Goal: Task Accomplishment & Management: Complete application form

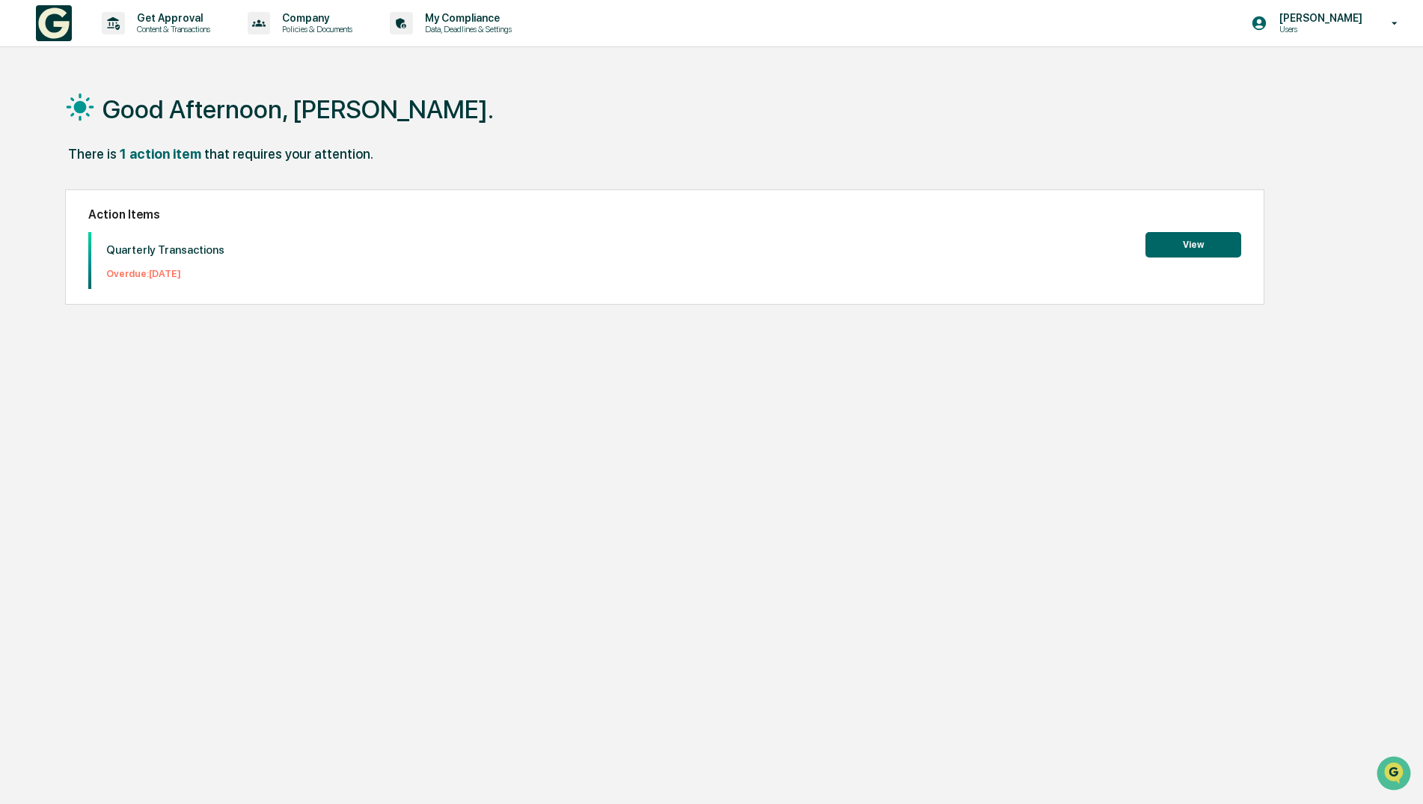
click at [1183, 243] on button "View" at bounding box center [1194, 244] width 96 height 25
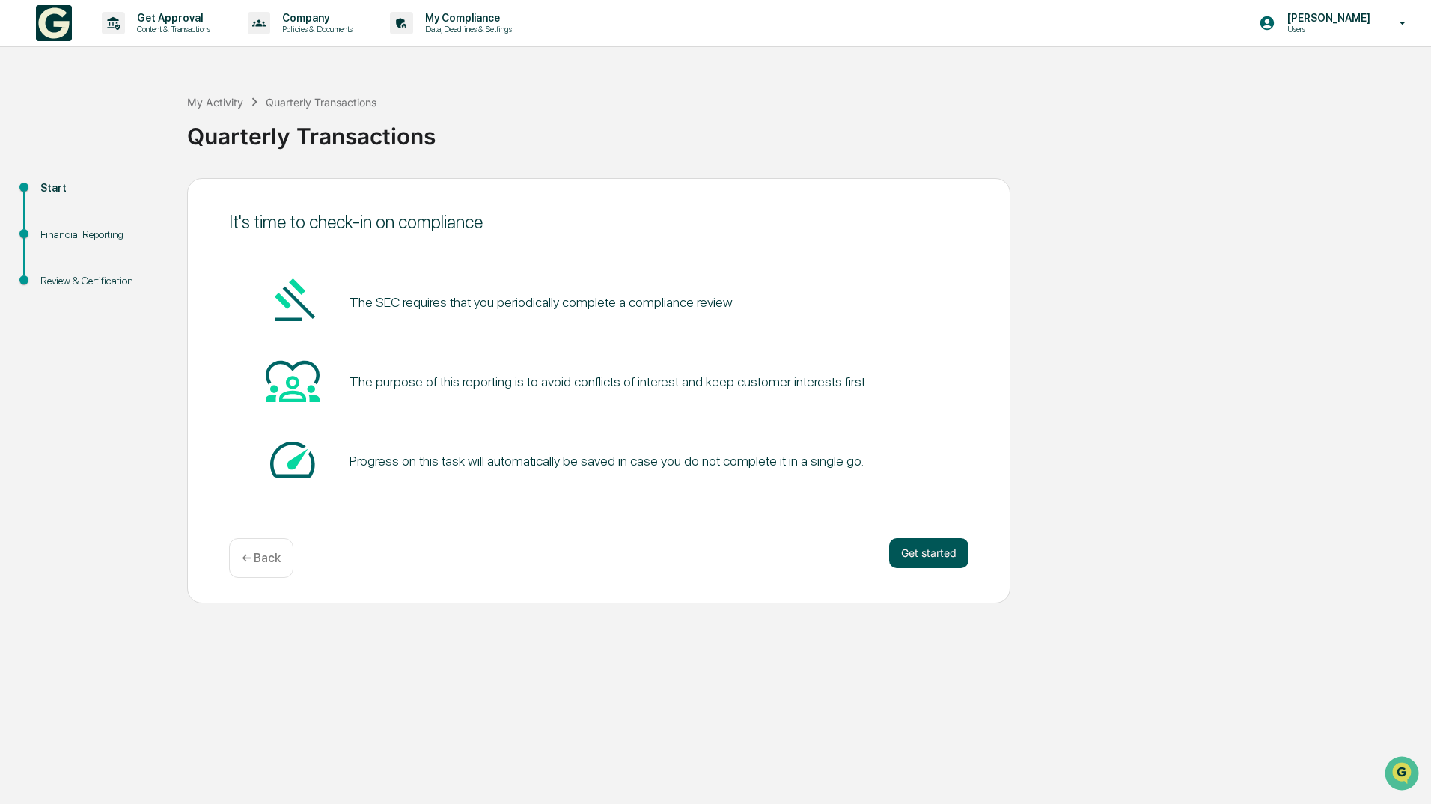
click at [919, 553] on button "Get started" at bounding box center [928, 553] width 79 height 30
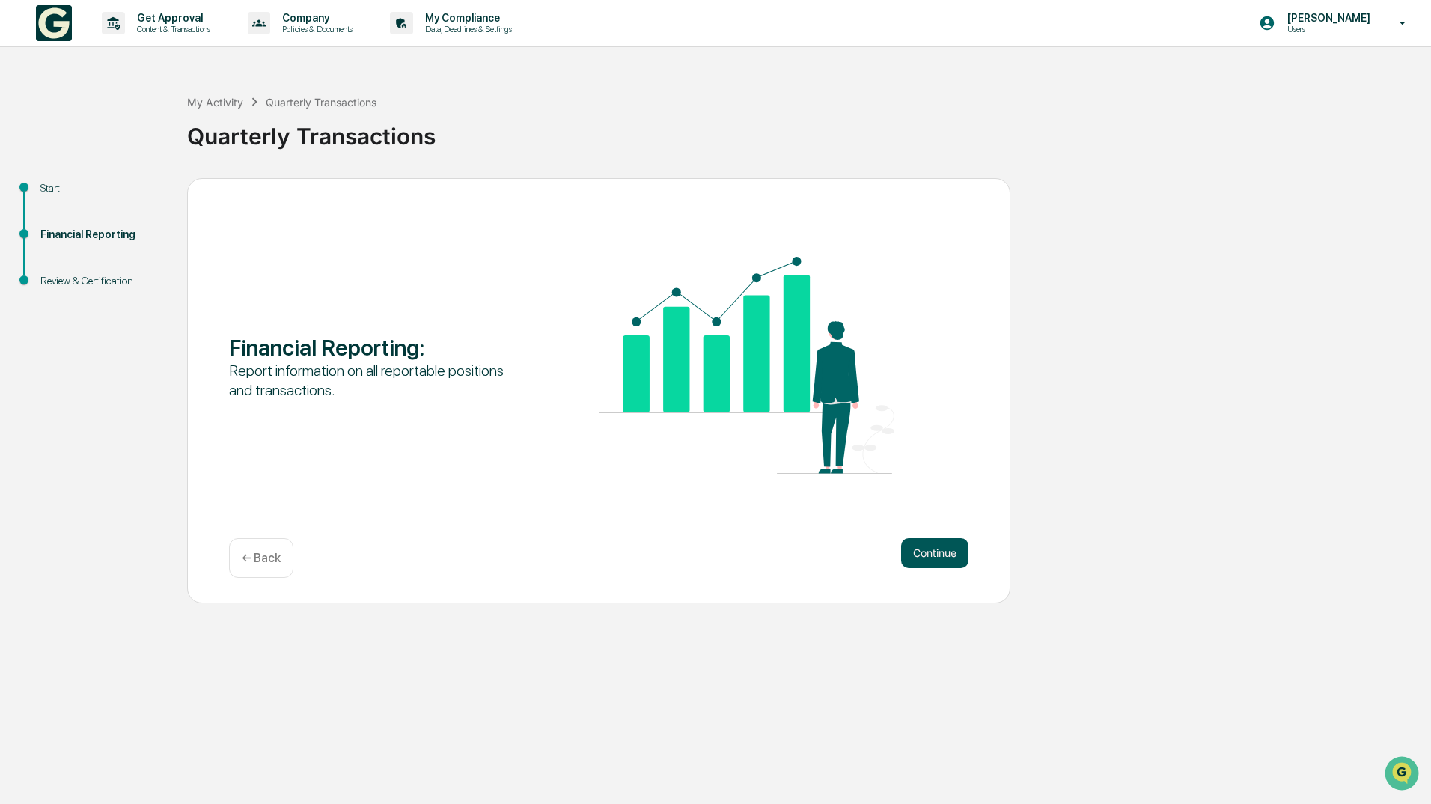
click at [919, 555] on button "Continue" at bounding box center [934, 553] width 67 height 30
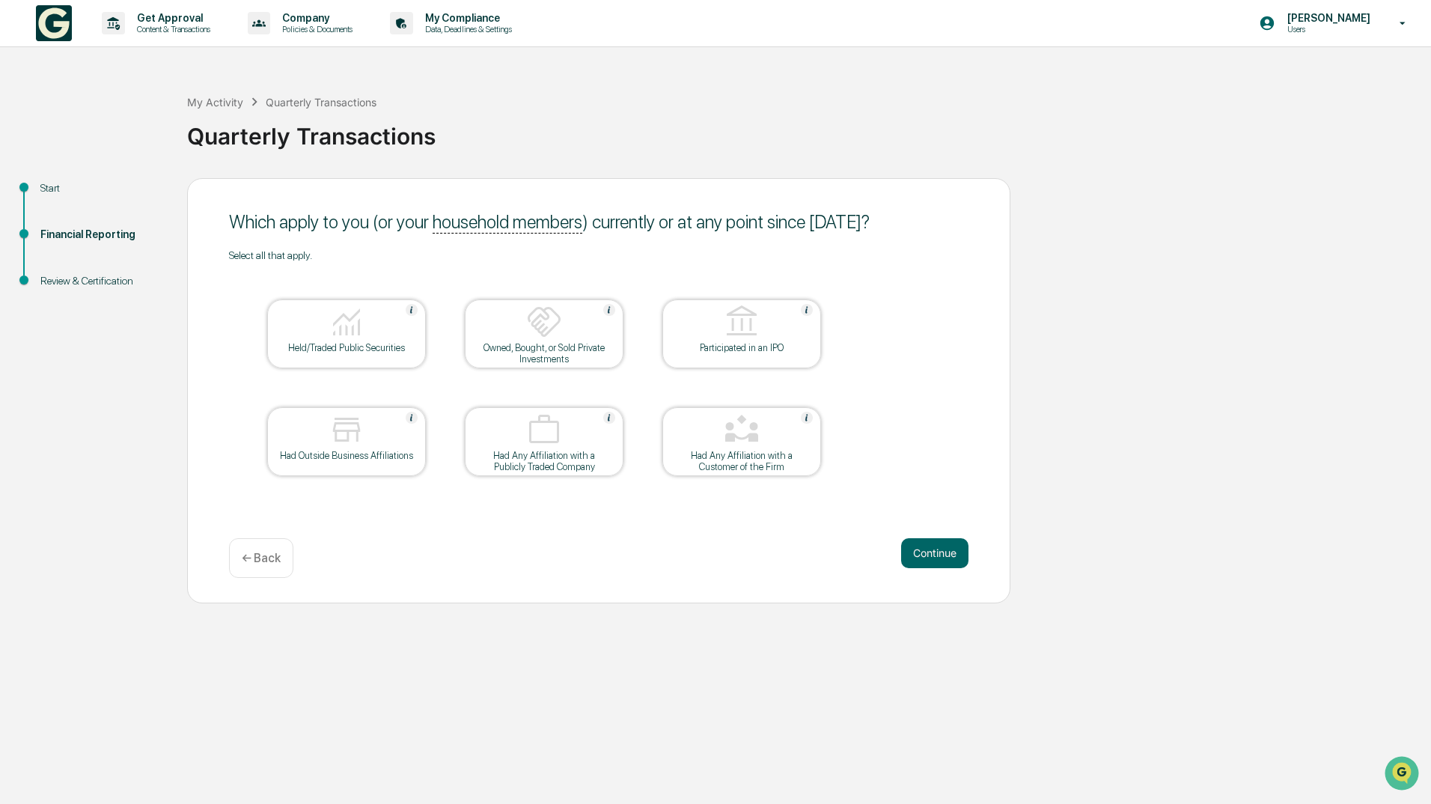
click at [395, 348] on div "Held/Traded Public Securities" at bounding box center [346, 347] width 135 height 11
click at [932, 562] on button "Continue" at bounding box center [934, 553] width 67 height 30
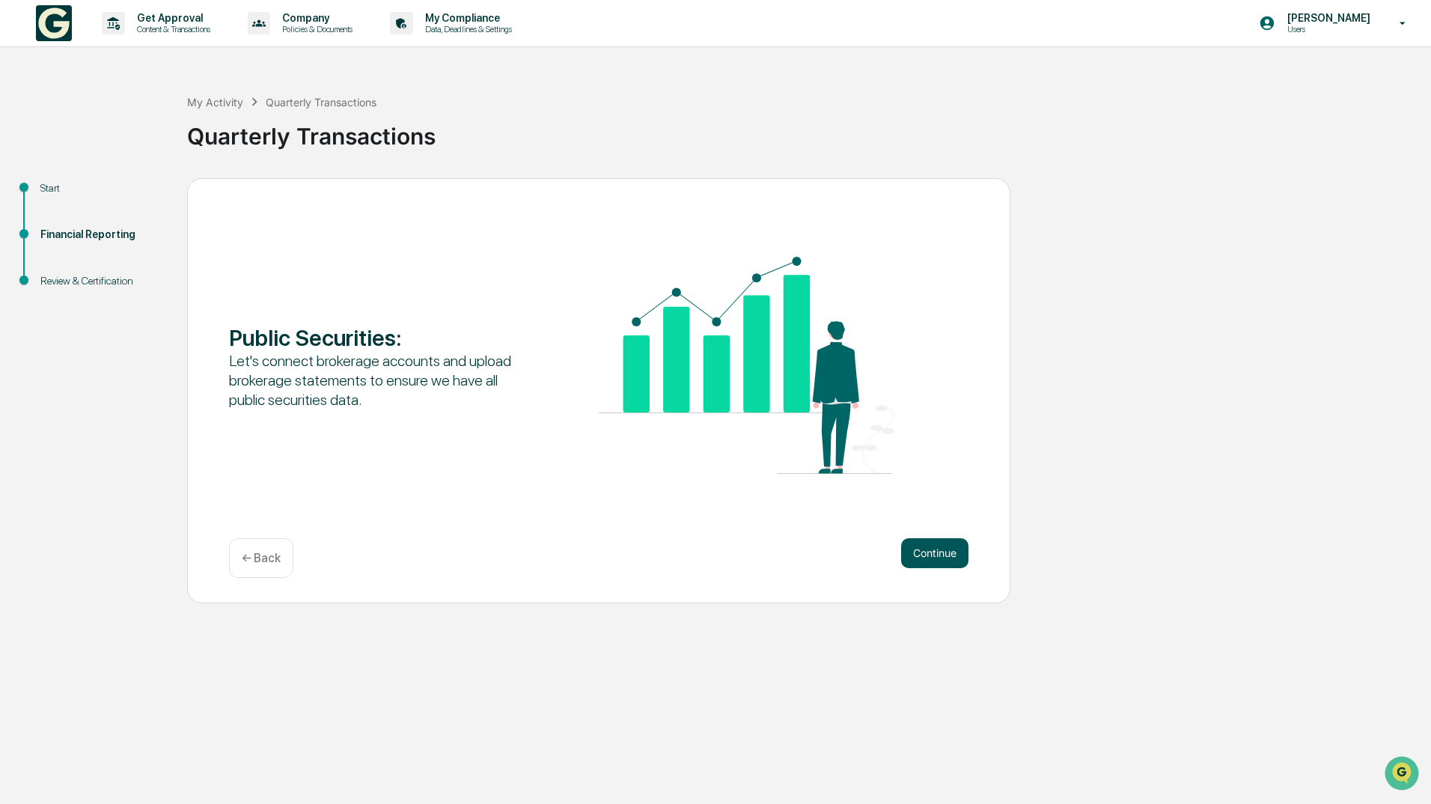
click at [925, 557] on button "Continue" at bounding box center [934, 553] width 67 height 30
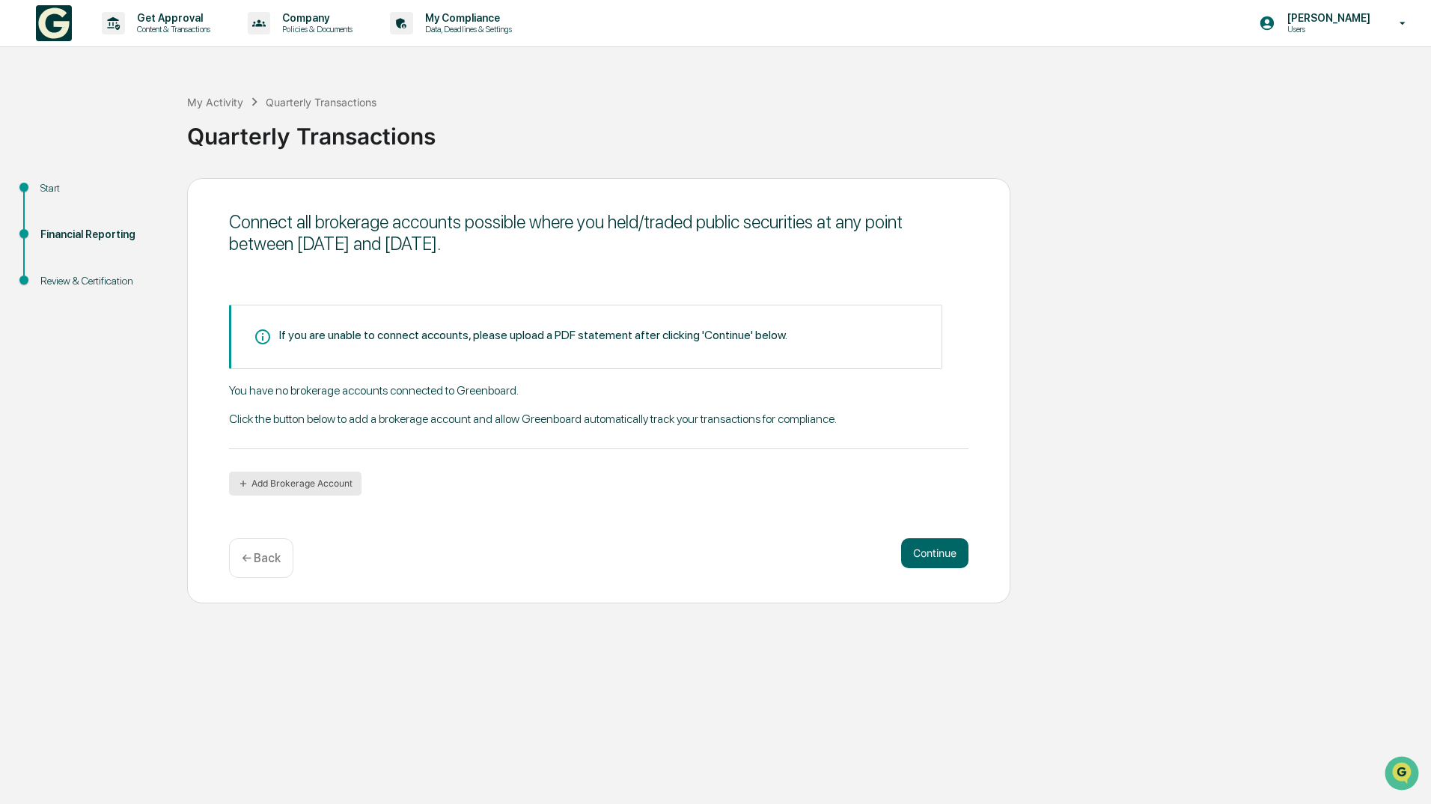
click at [265, 488] on button "Add Brokerage Account" at bounding box center [295, 483] width 132 height 24
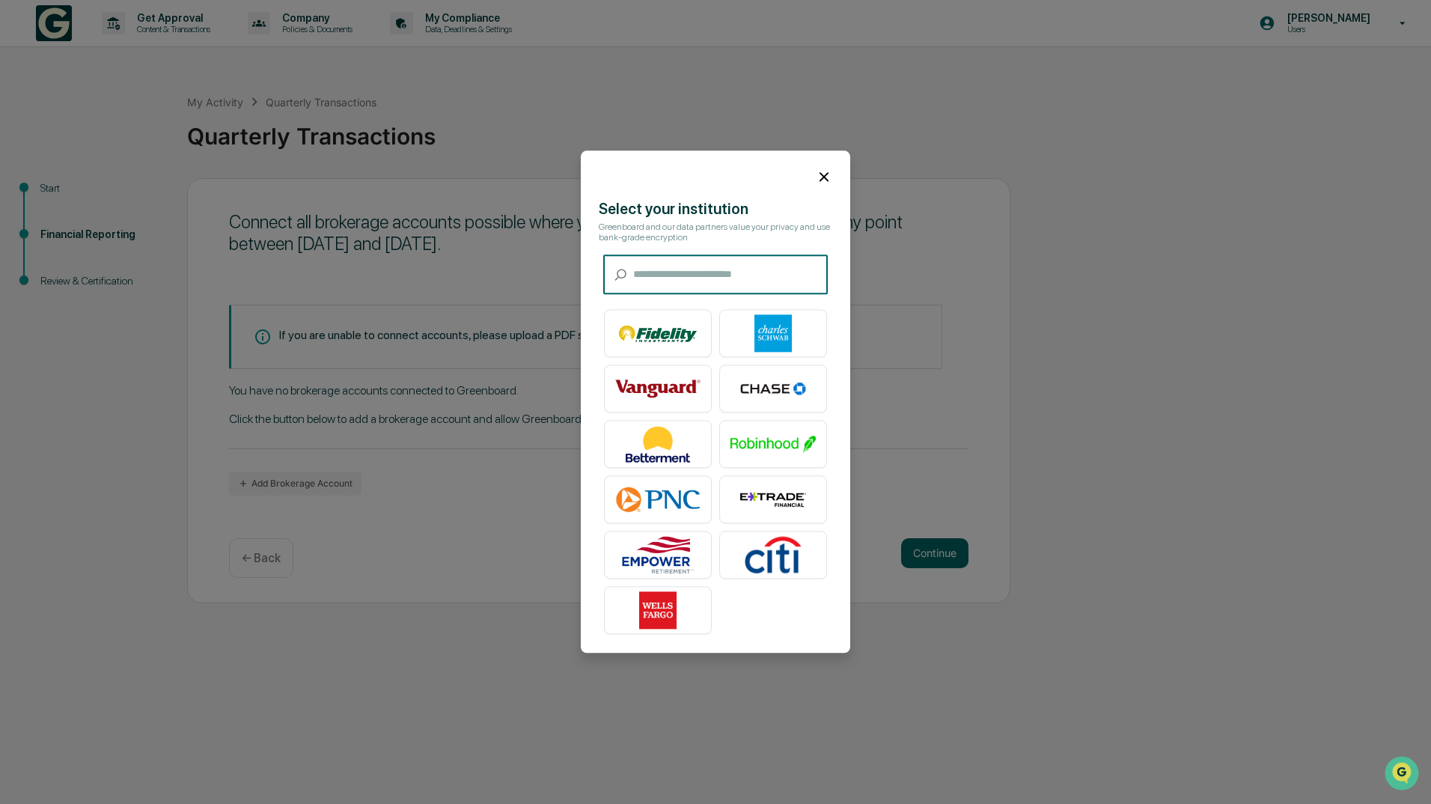
click at [831, 180] on icon at bounding box center [824, 176] width 16 height 16
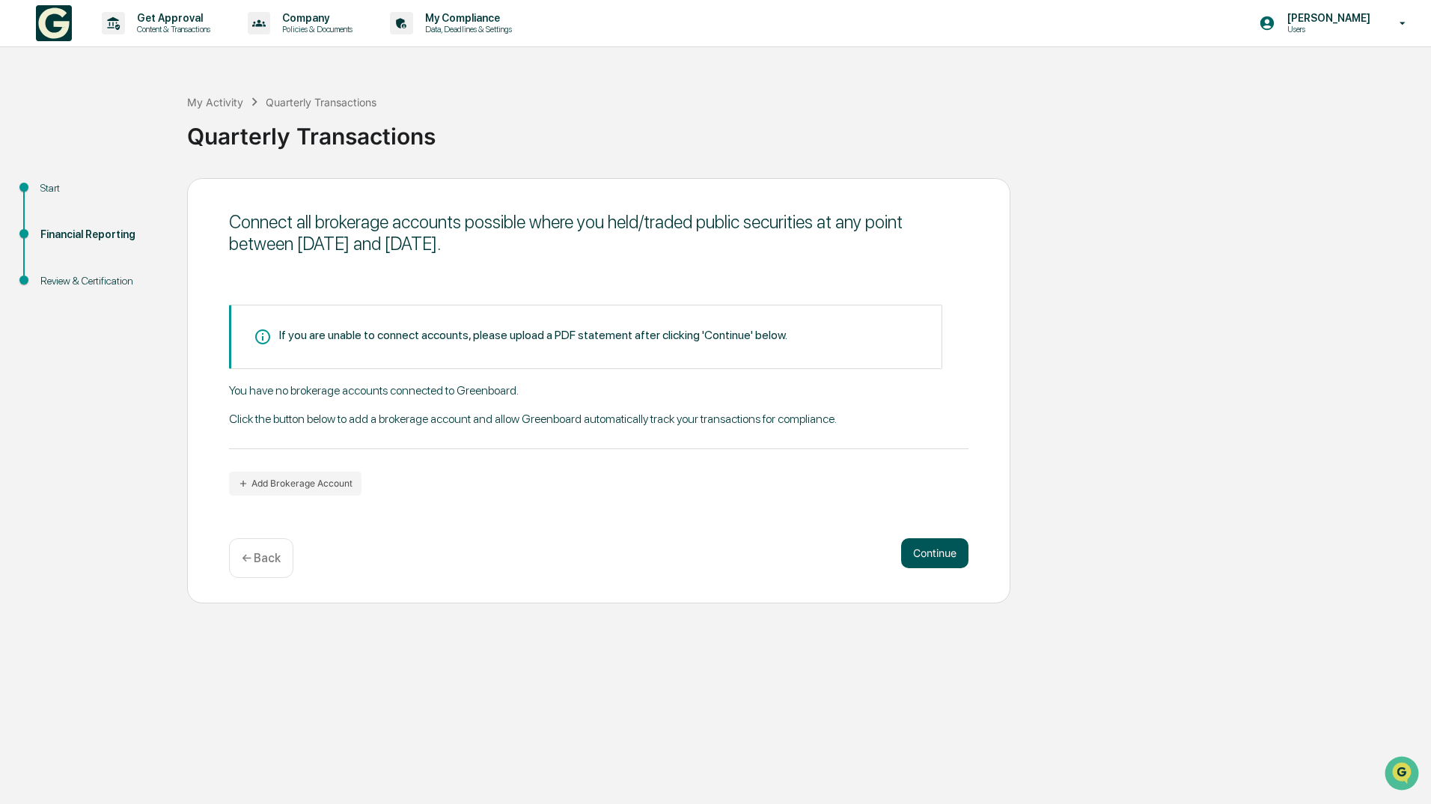
click at [945, 552] on button "Continue" at bounding box center [934, 553] width 67 height 30
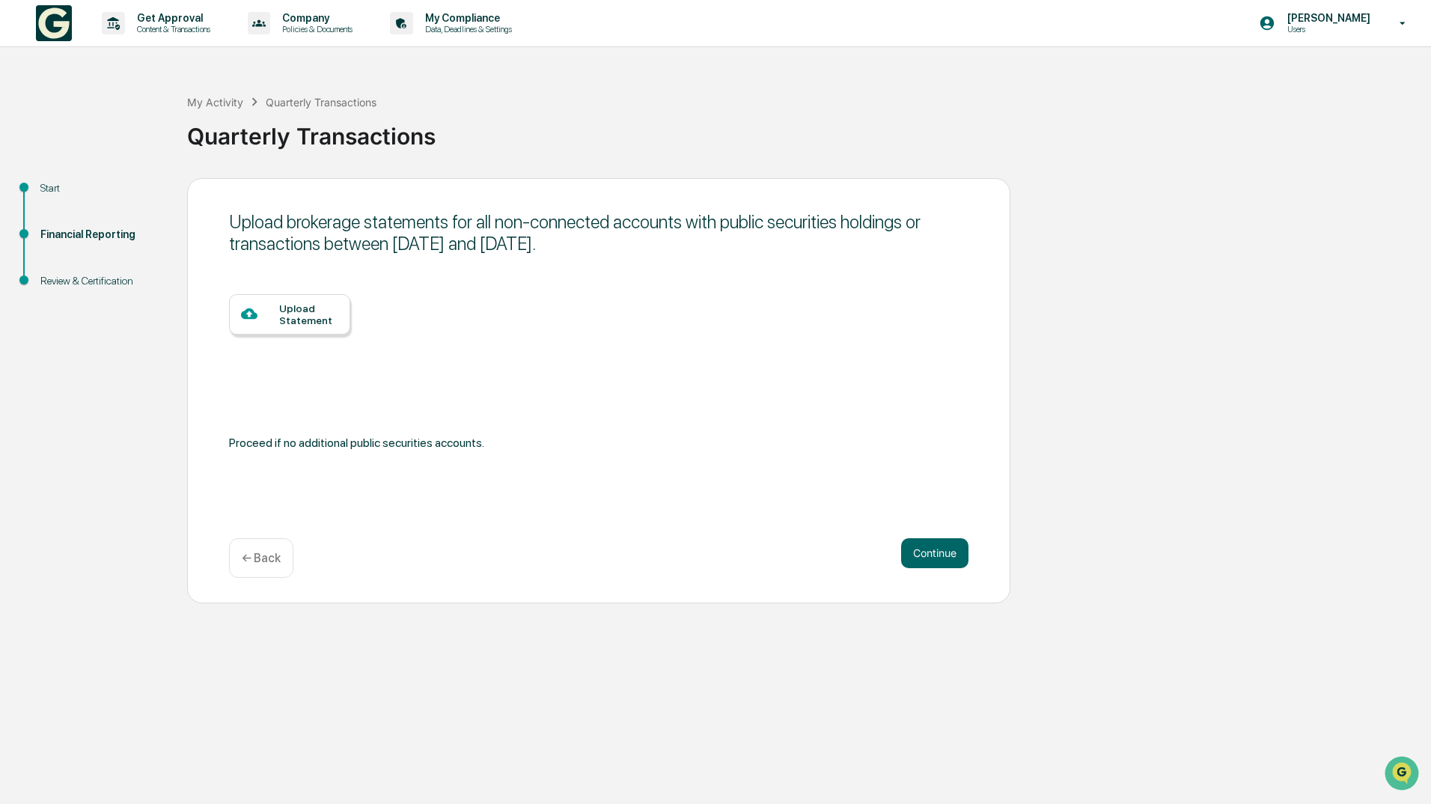
click at [293, 315] on div "Upload Statement" at bounding box center [308, 314] width 59 height 24
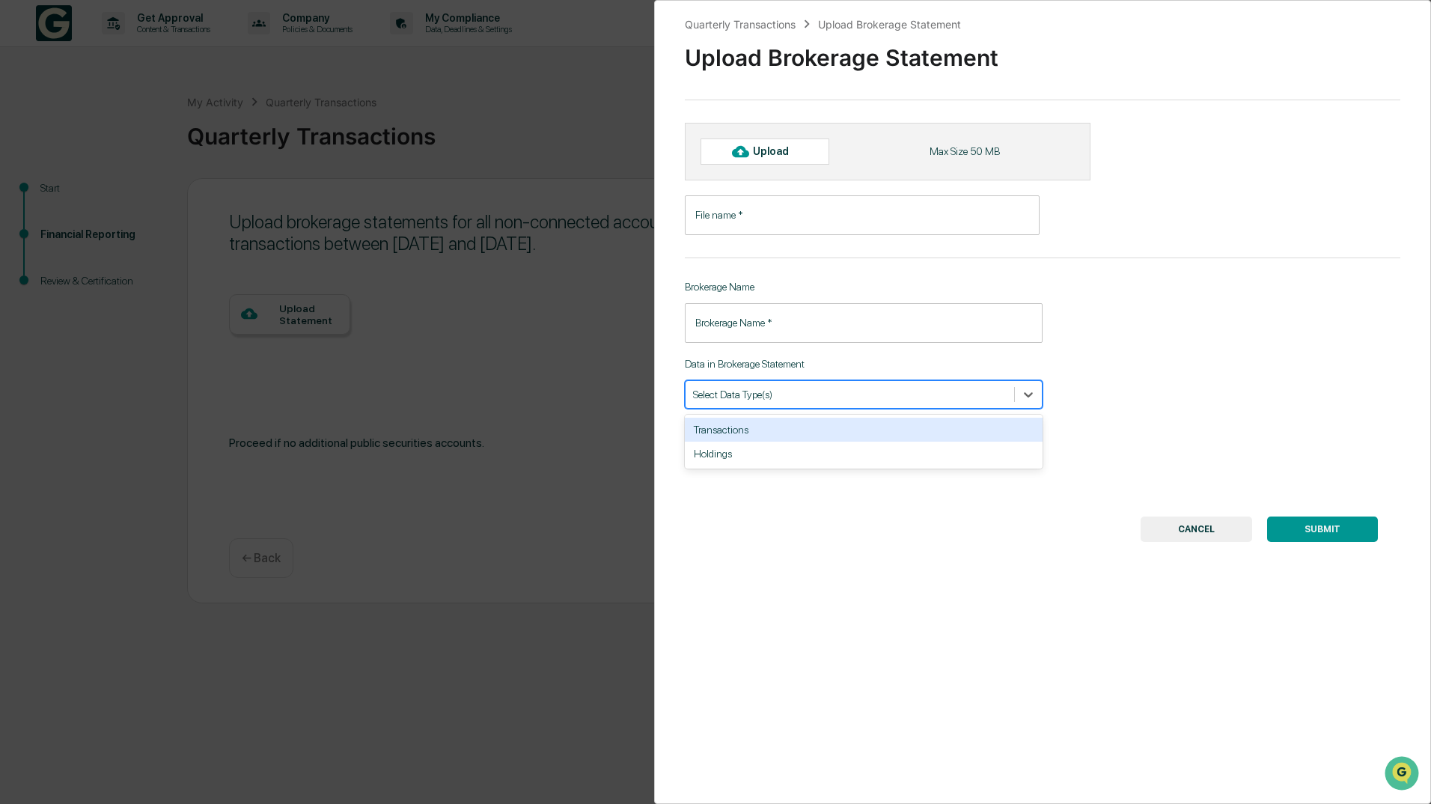
click at [813, 396] on div at bounding box center [850, 394] width 314 height 14
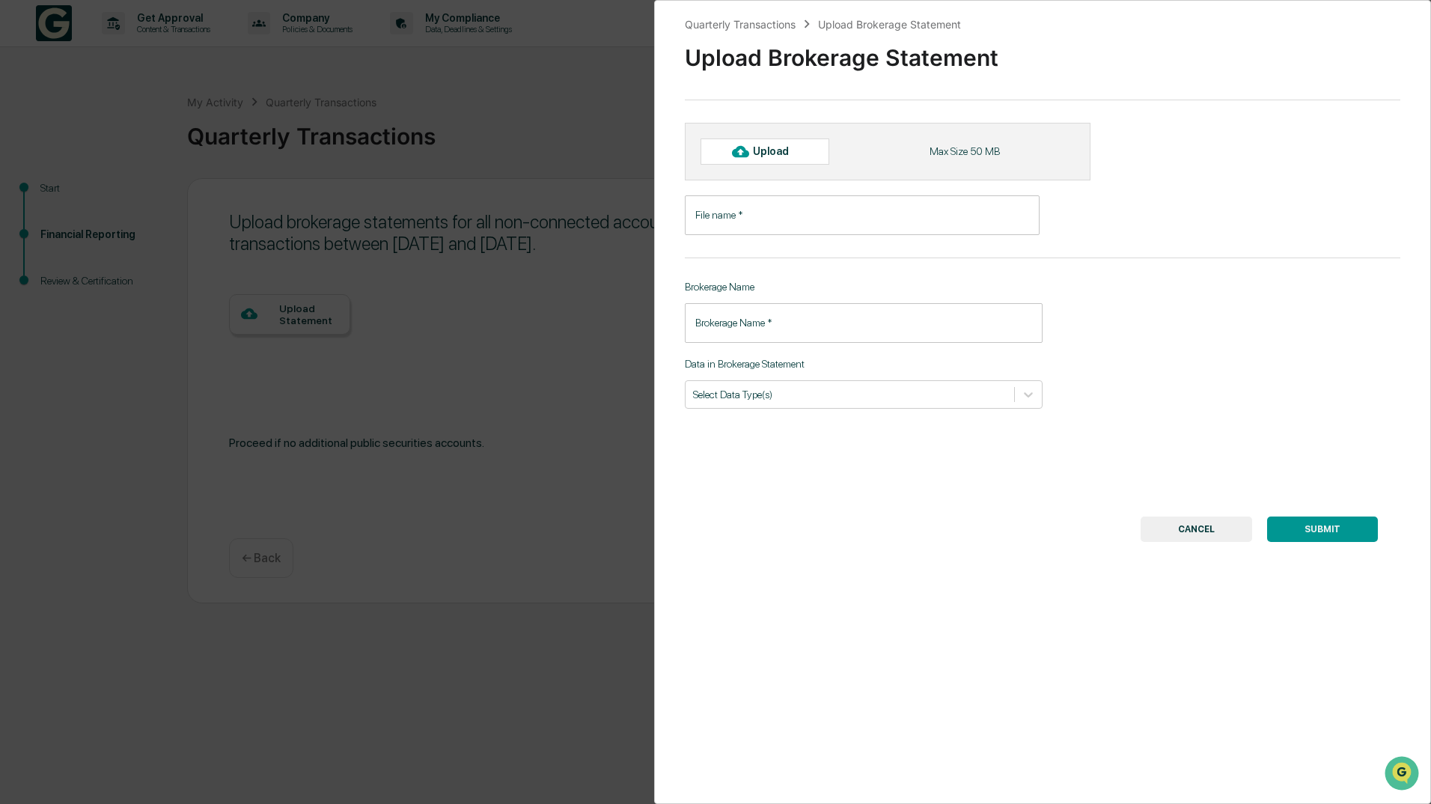
click at [1108, 371] on div "Quarterly Transactions Upload Brokerage Statement Upload Brokerage Statement Up…" at bounding box center [1042, 402] width 777 height 804
click at [1180, 534] on button "CANCEL" at bounding box center [1195, 528] width 111 height 25
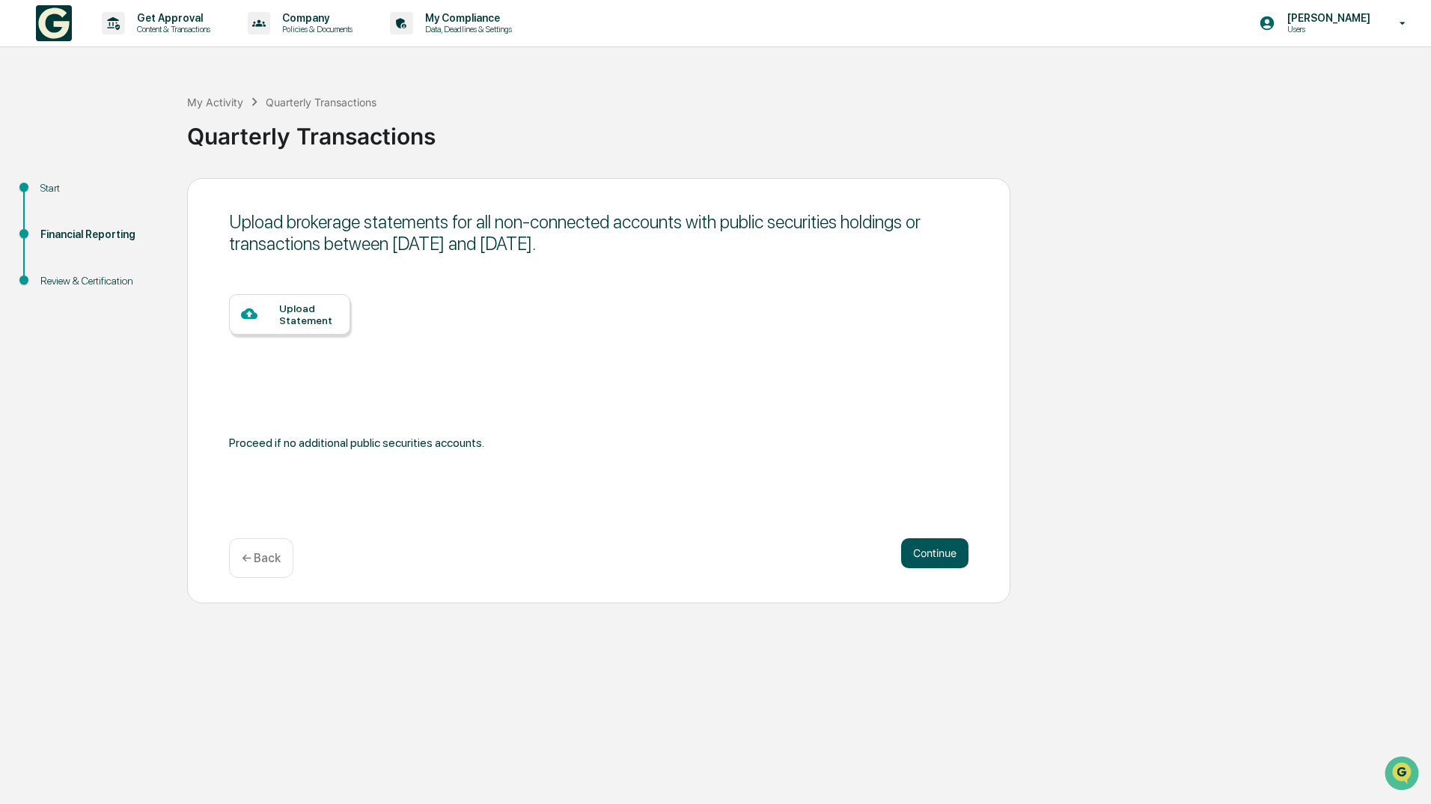
click at [954, 551] on button "Continue" at bounding box center [934, 553] width 67 height 30
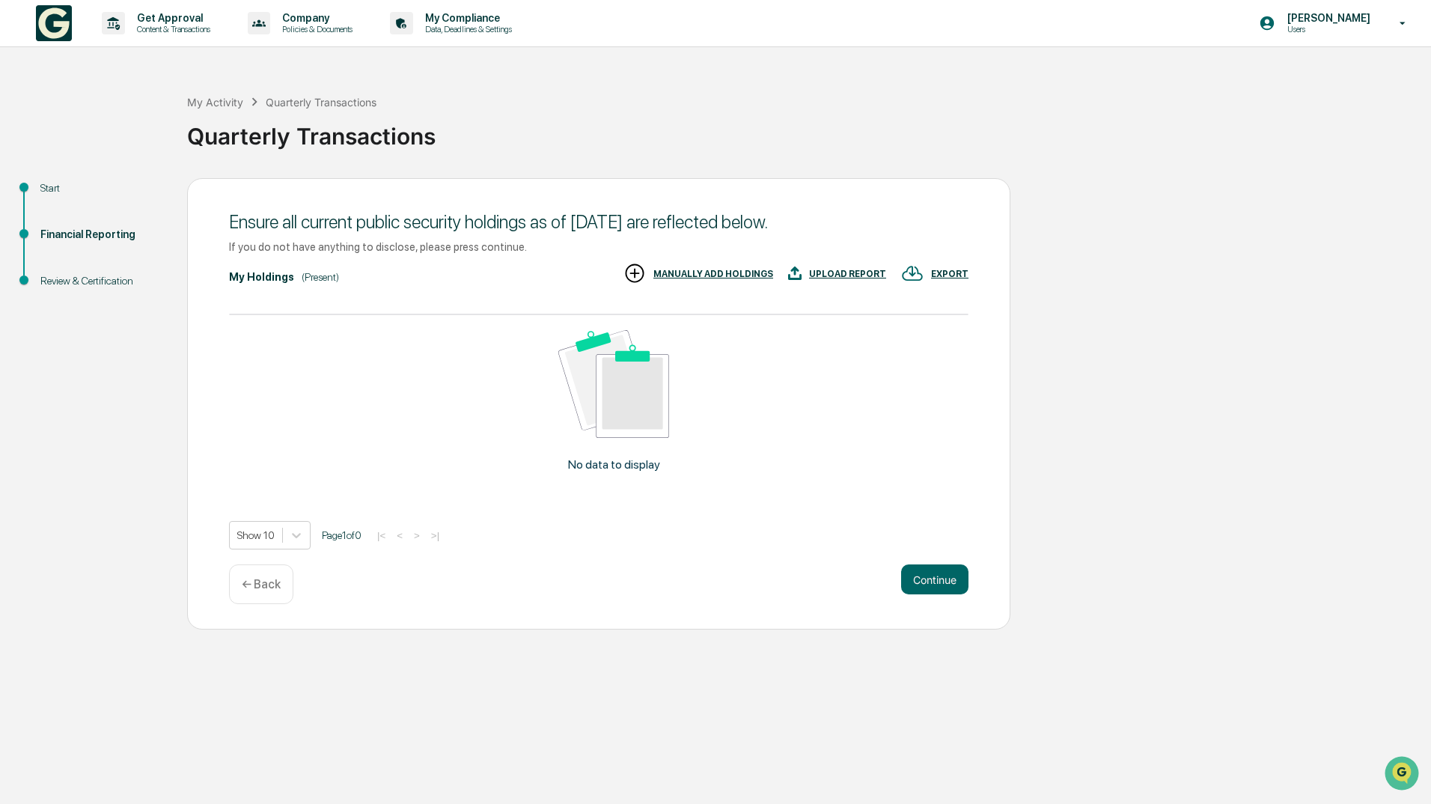
click at [742, 268] on div "MANUALLY ADD HOLDINGS" at bounding box center [698, 274] width 150 height 25
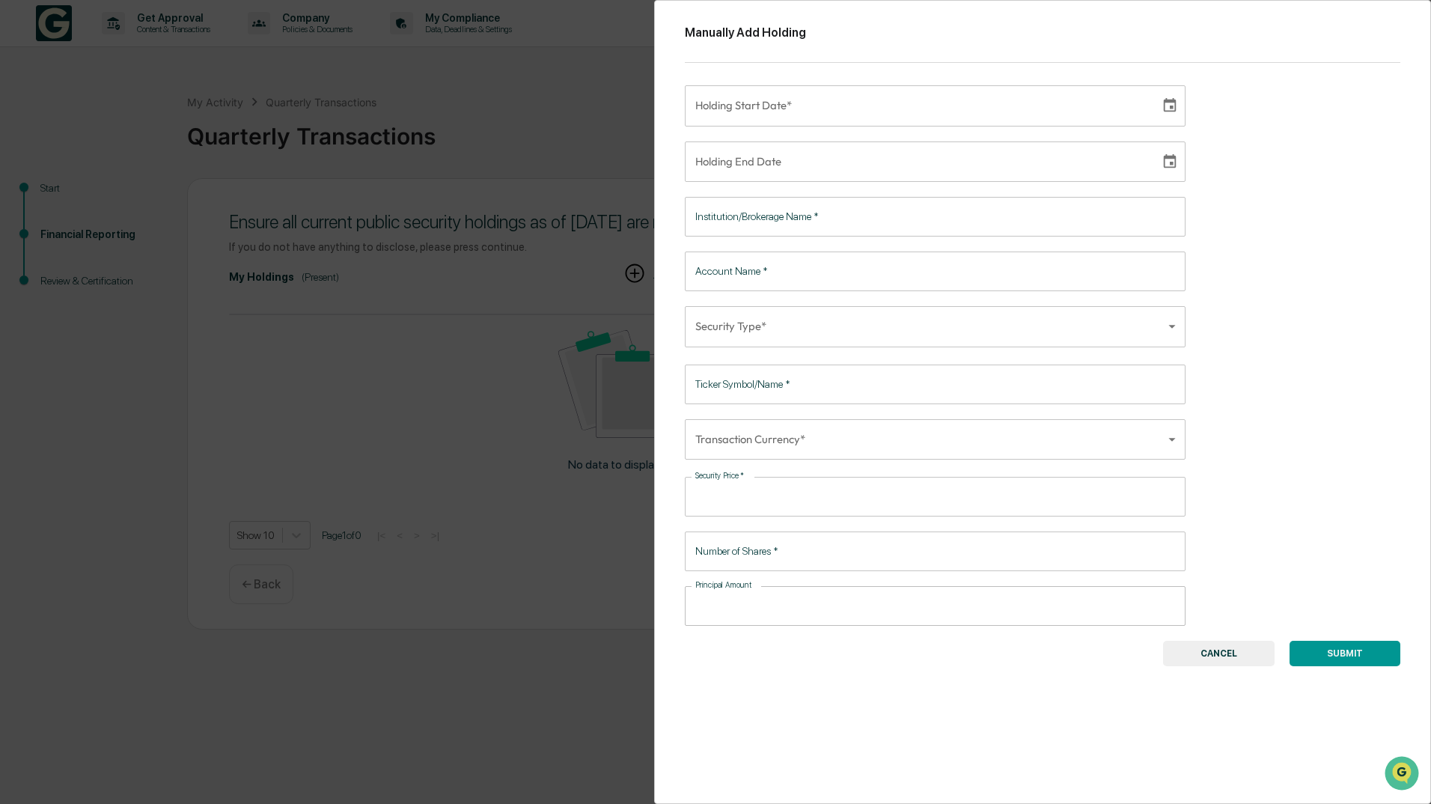
click at [1233, 657] on button "CANCEL" at bounding box center [1218, 653] width 111 height 25
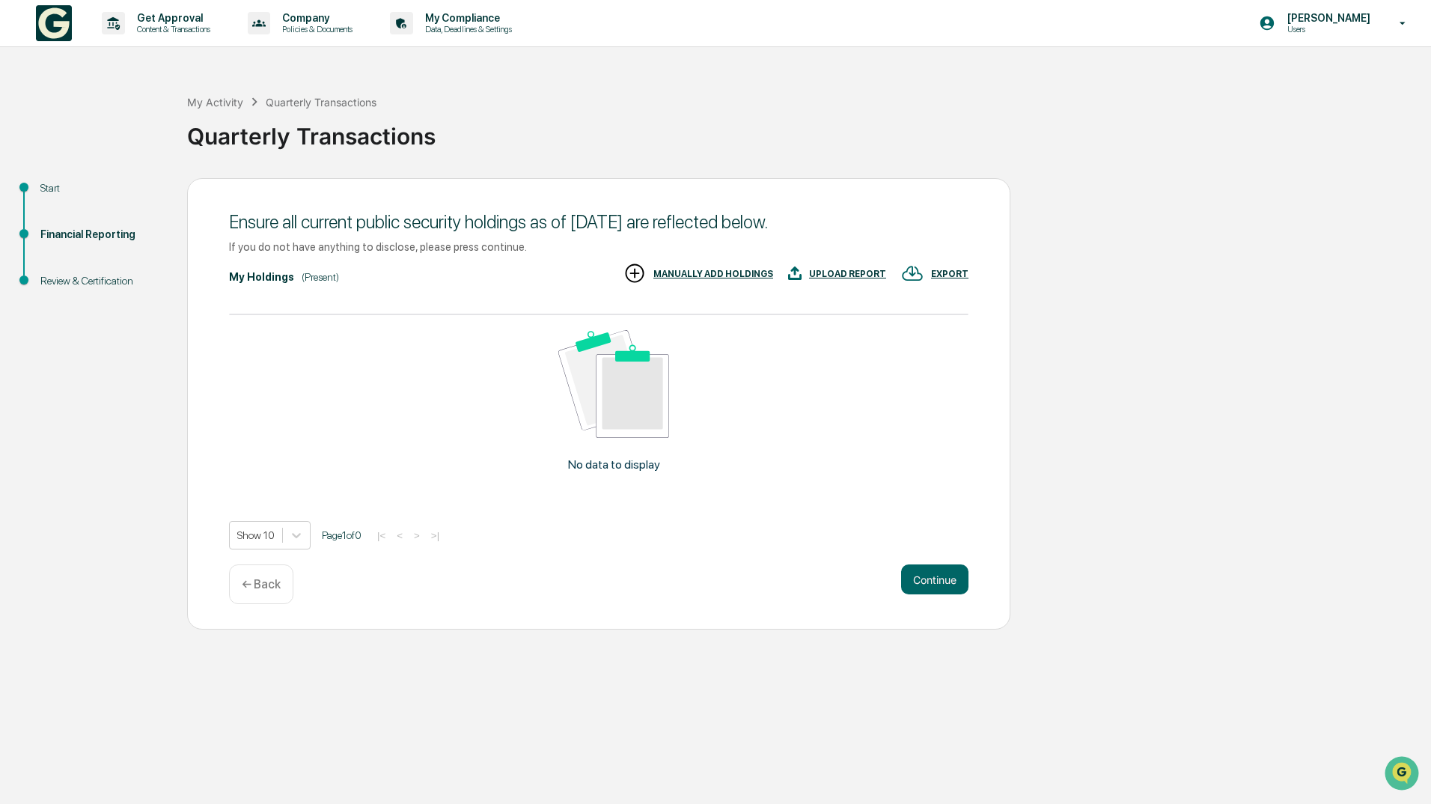
click at [251, 591] on p "← Back" at bounding box center [261, 584] width 39 height 14
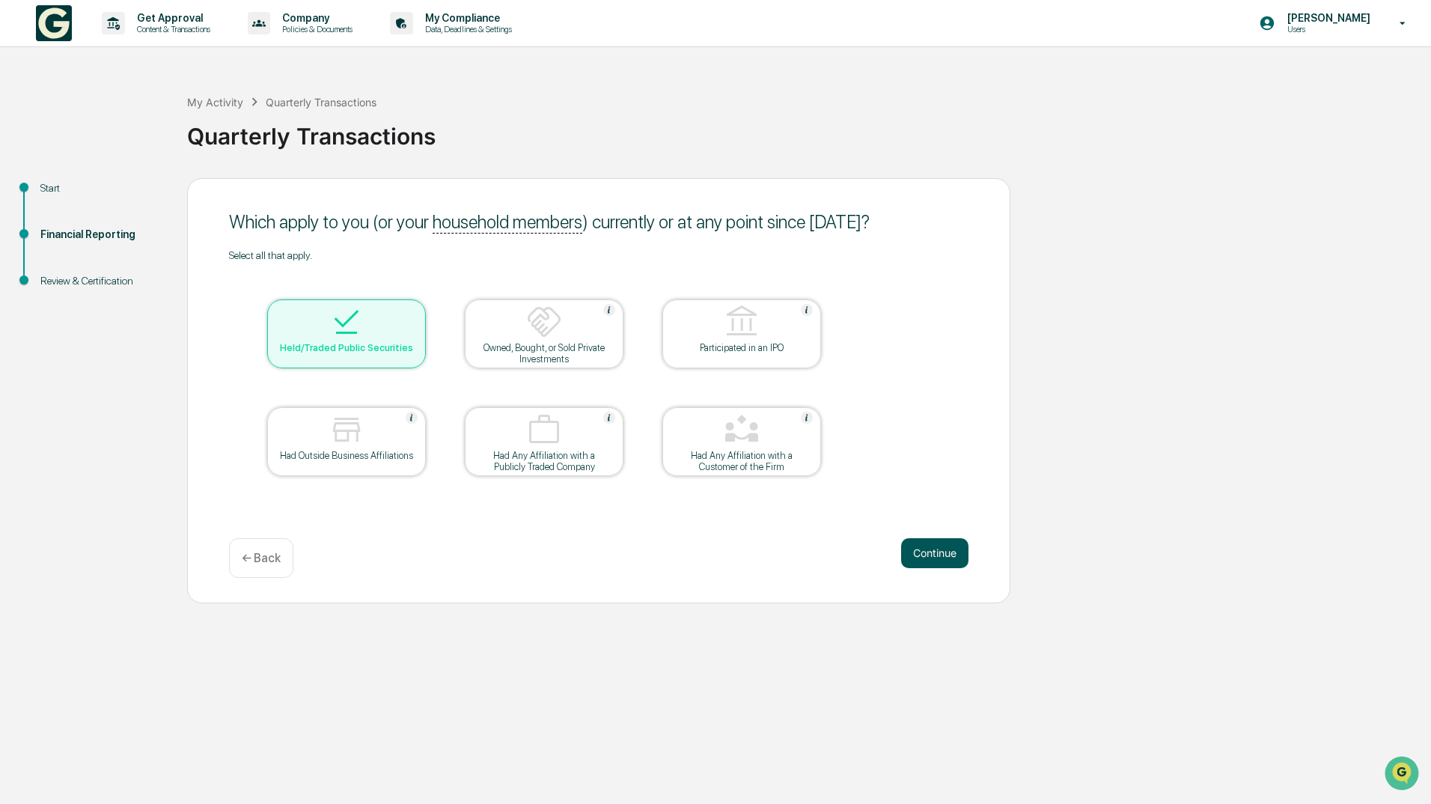
click at [930, 557] on button "Continue" at bounding box center [934, 553] width 67 height 30
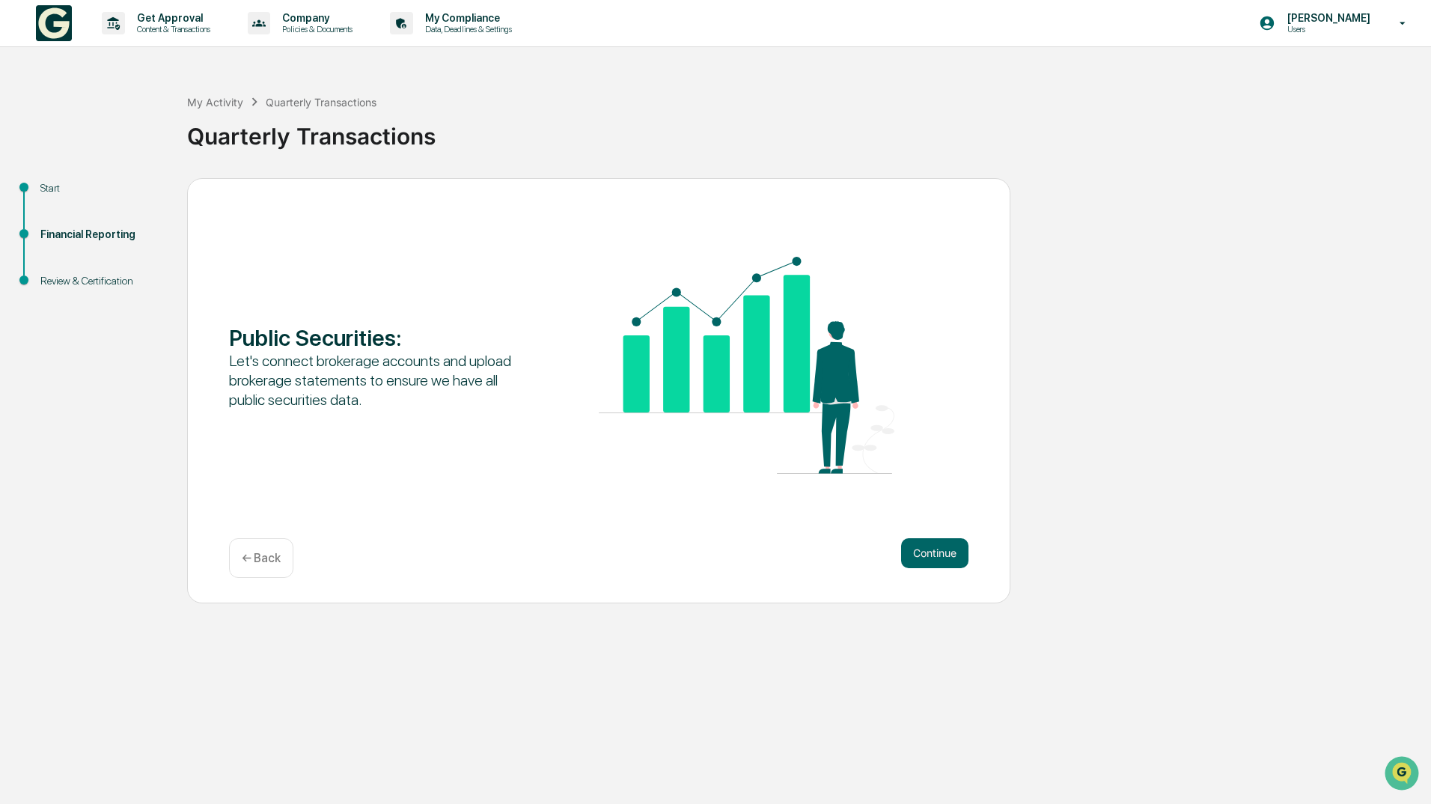
click at [930, 557] on button "Continue" at bounding box center [934, 553] width 67 height 30
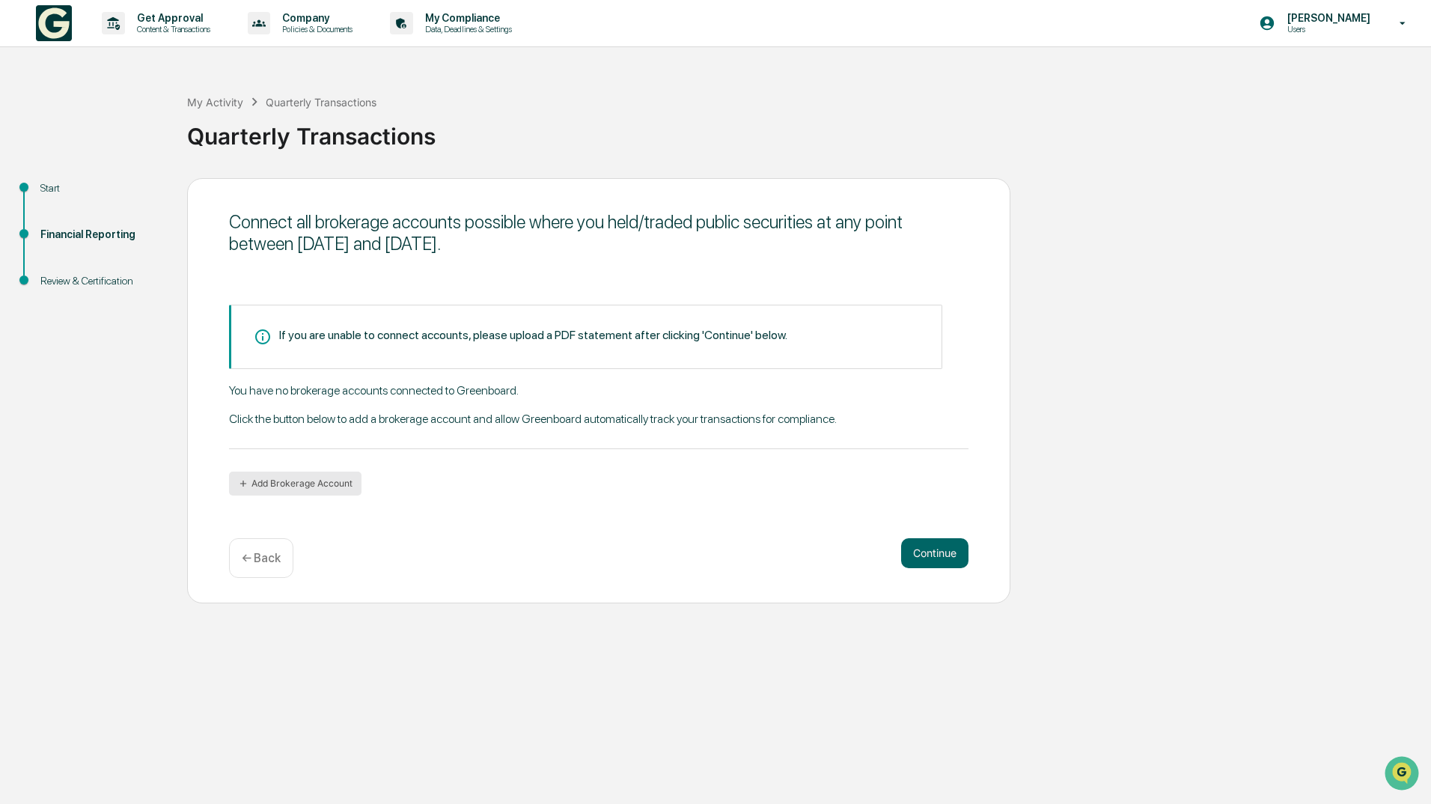
click at [296, 480] on button "Add Brokerage Account" at bounding box center [295, 483] width 132 height 24
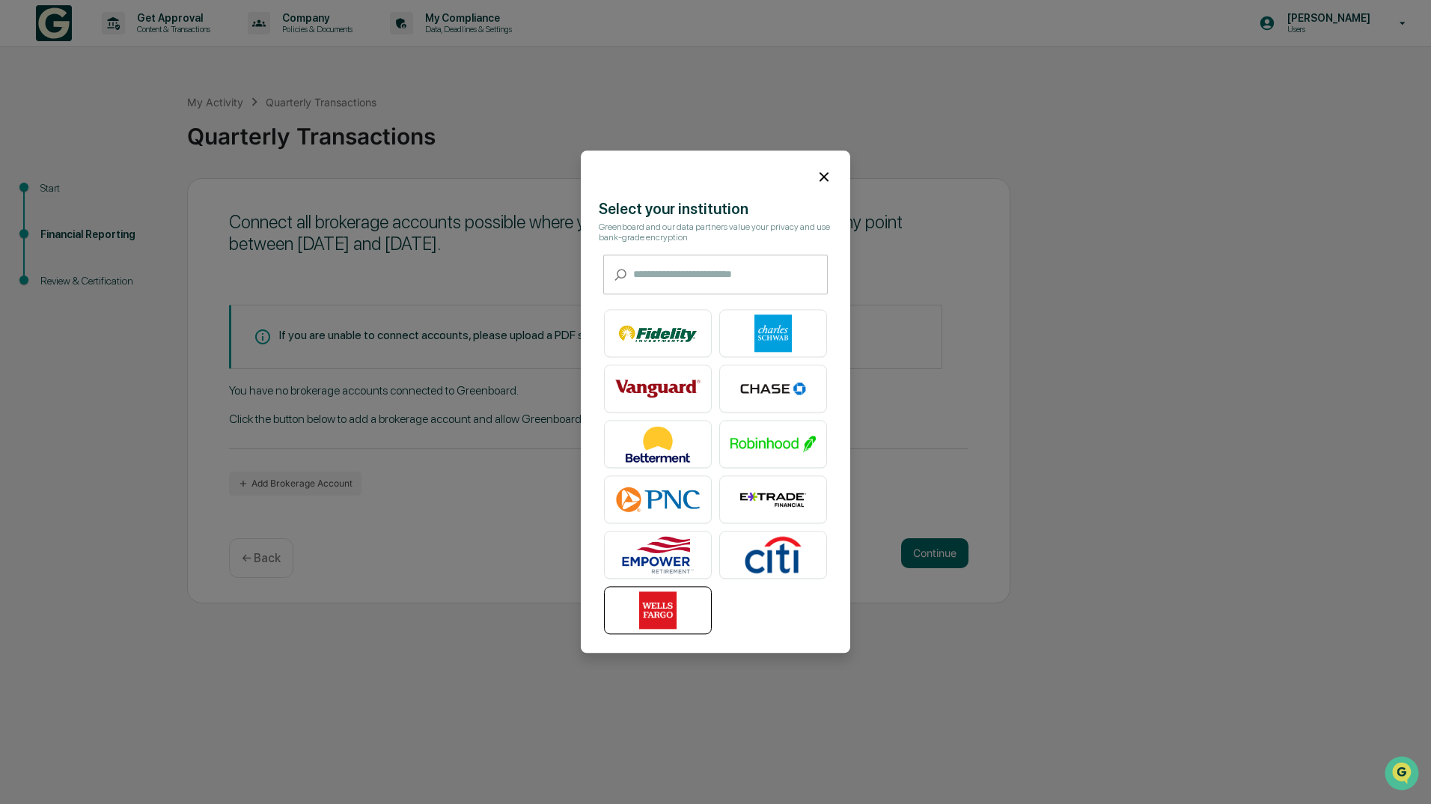
click at [650, 620] on img at bounding box center [657, 610] width 85 height 37
click at [828, 180] on icon at bounding box center [824, 176] width 16 height 16
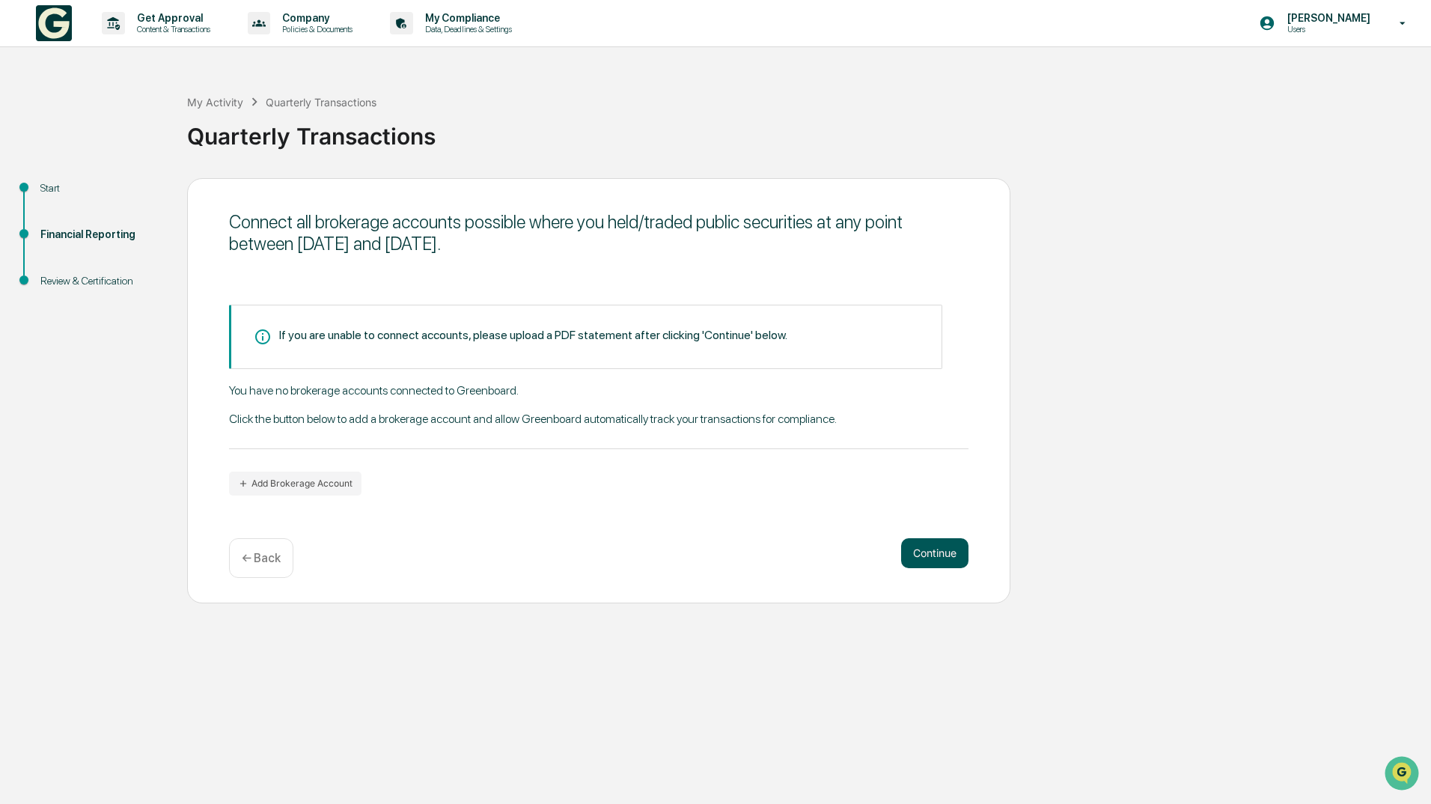
click at [913, 555] on button "Continue" at bounding box center [934, 553] width 67 height 30
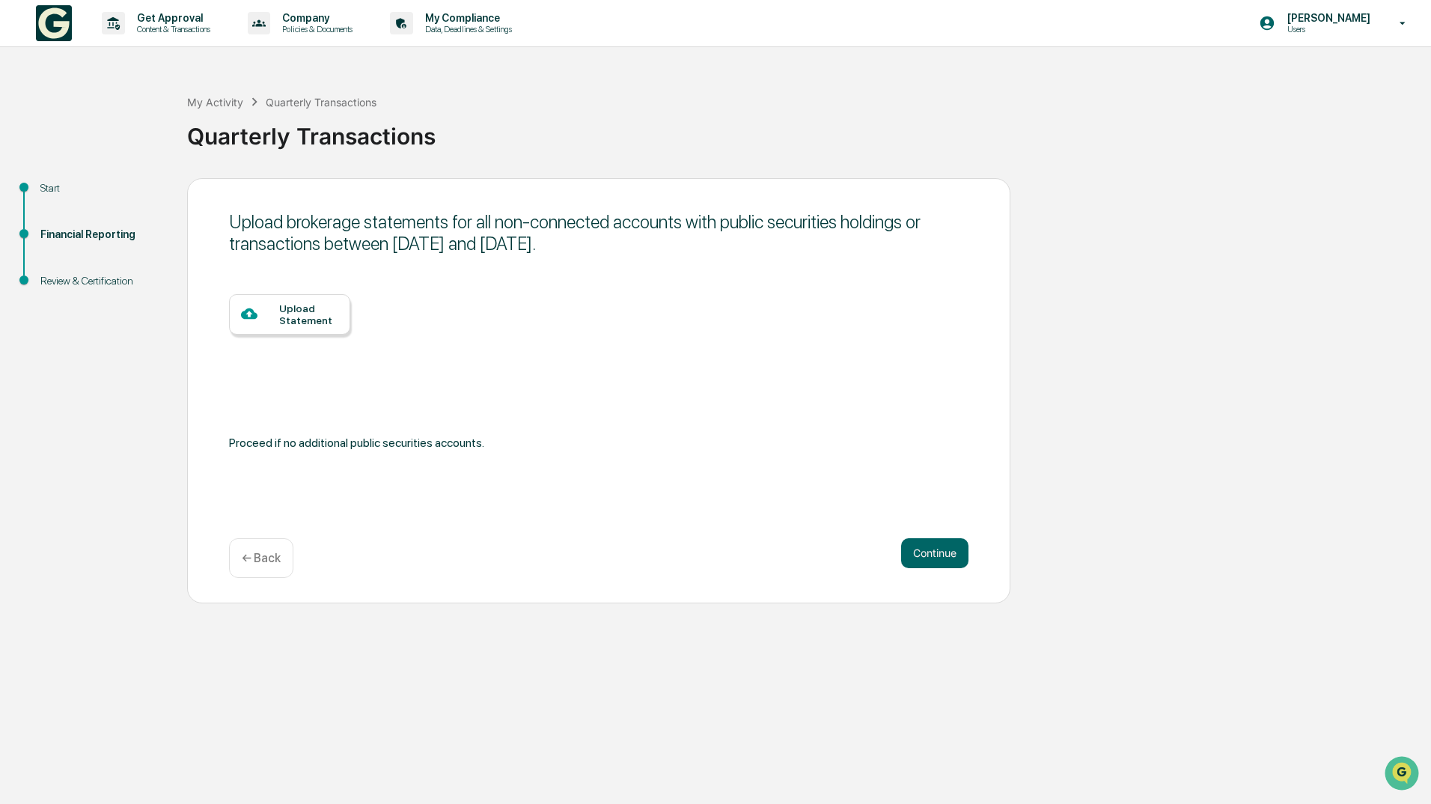
click at [274, 320] on div at bounding box center [260, 314] width 38 height 19
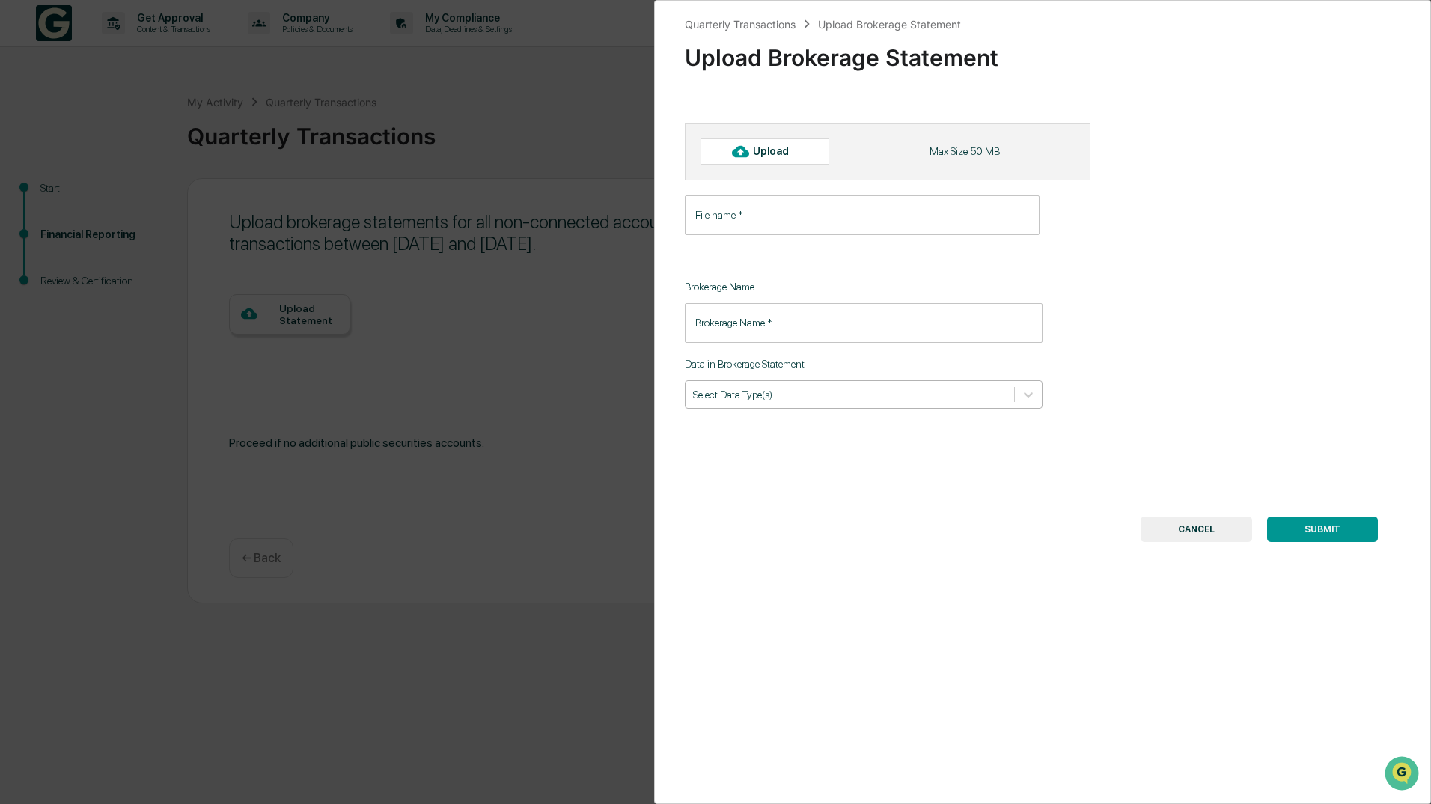
click at [793, 394] on div at bounding box center [850, 394] width 314 height 14
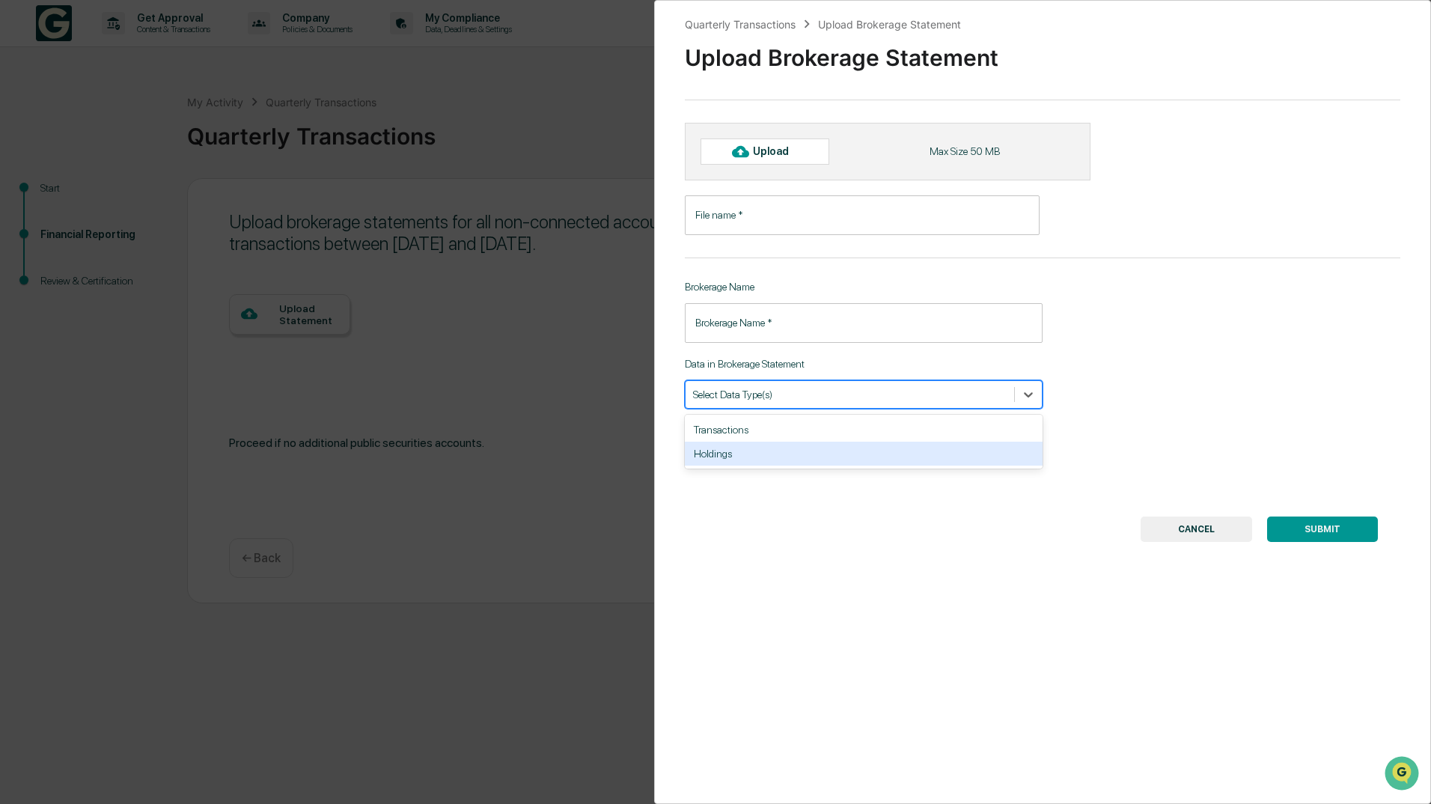
click at [743, 454] on div "Holdings" at bounding box center [864, 453] width 358 height 24
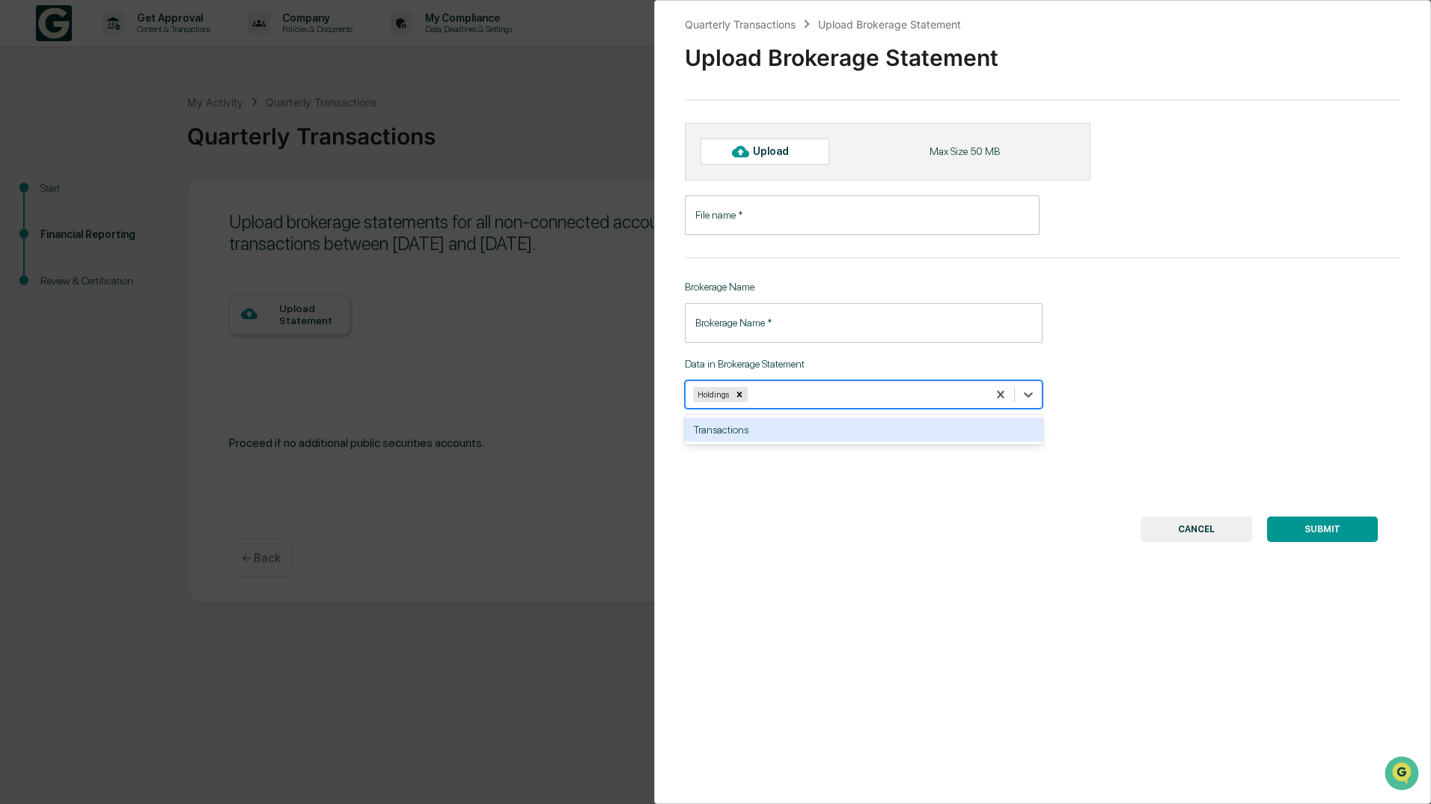
click at [737, 429] on div "Transactions" at bounding box center [864, 430] width 358 height 24
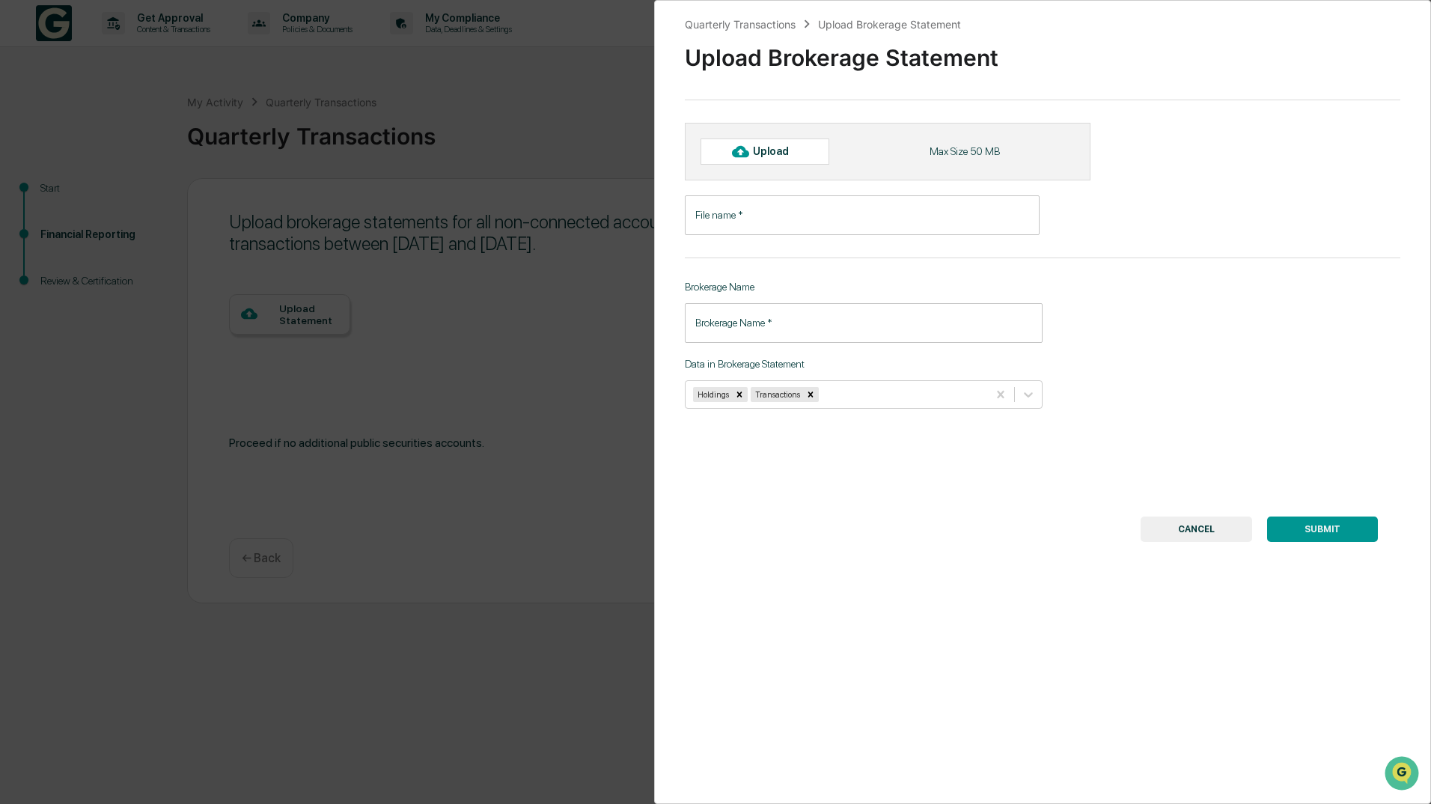
click at [902, 516] on div "SUBMIT CANCEL" at bounding box center [1042, 528] width 670 height 25
click at [808, 397] on icon "Remove Transactions" at bounding box center [810, 394] width 10 height 10
click at [738, 393] on icon "Remove Holdings" at bounding box center [739, 393] width 5 height 5
click at [1177, 528] on button "CANCEL" at bounding box center [1195, 528] width 111 height 25
